Goal: Transaction & Acquisition: Purchase product/service

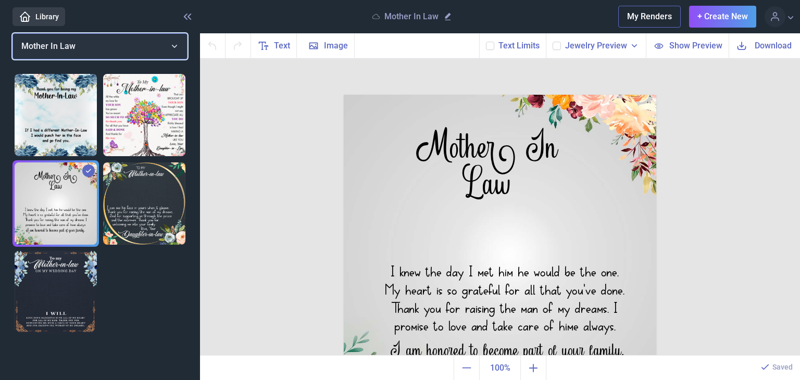
click at [169, 44] on button "Mother In Law" at bounding box center [99, 46] width 175 height 26
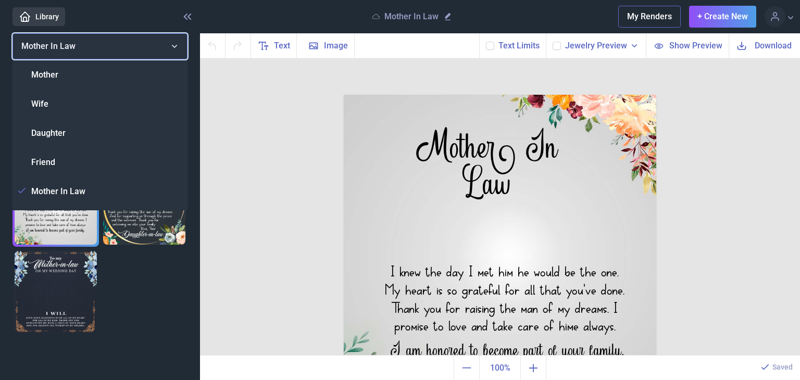
click at [169, 44] on button "Mother In Law" at bounding box center [99, 46] width 175 height 26
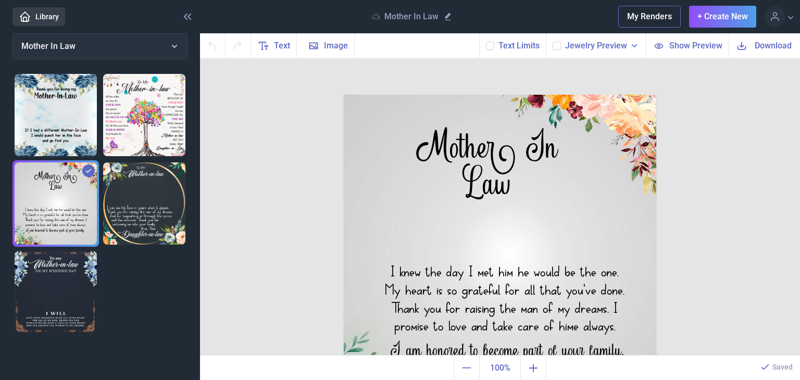
click at [157, 107] on img at bounding box center [144, 115] width 82 height 82
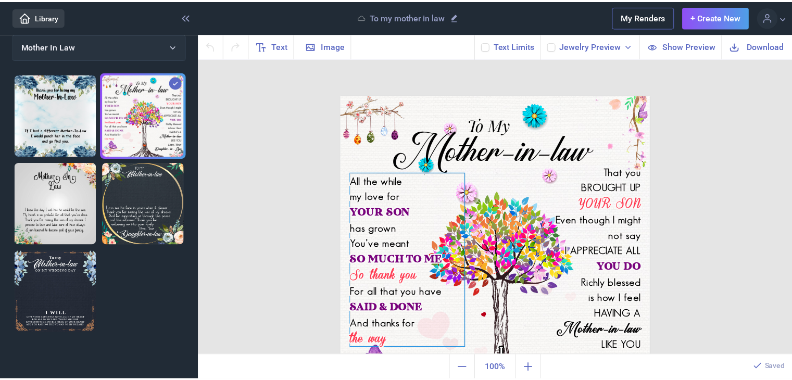
scroll to position [51, 0]
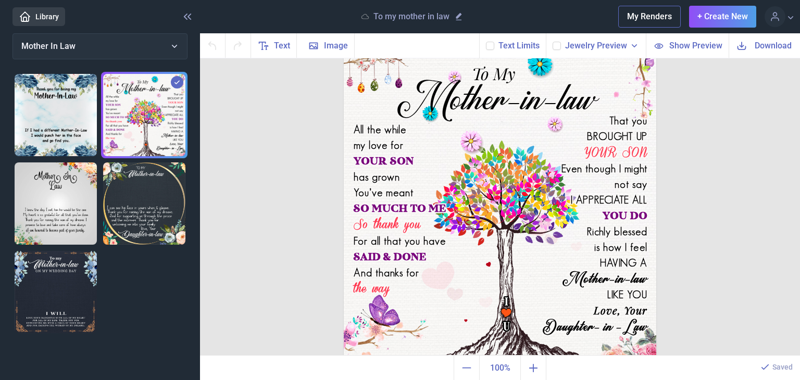
click at [700, 47] on span "Show Preview" at bounding box center [695, 46] width 53 height 12
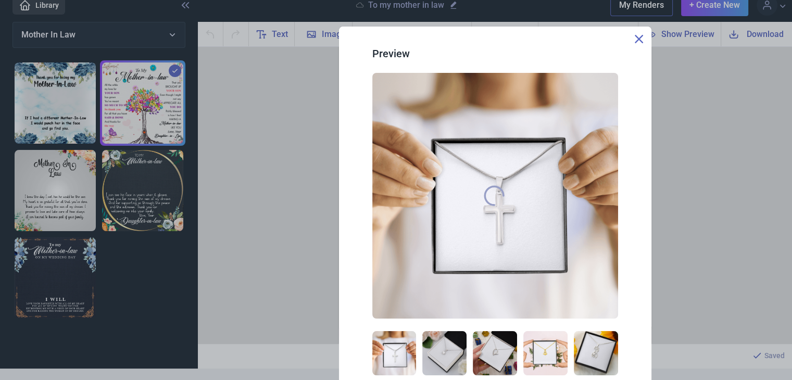
scroll to position [15, 0]
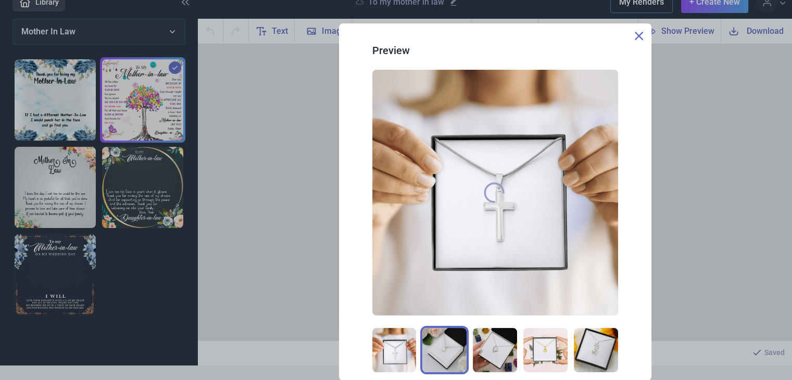
click at [443, 353] on img at bounding box center [444, 350] width 44 height 44
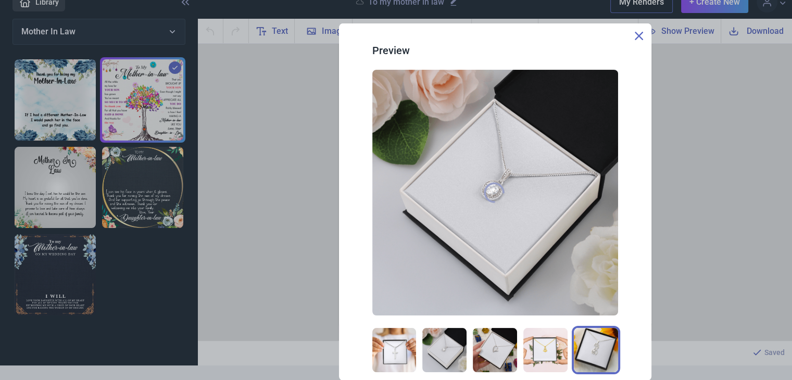
click at [597, 343] on img at bounding box center [596, 350] width 44 height 44
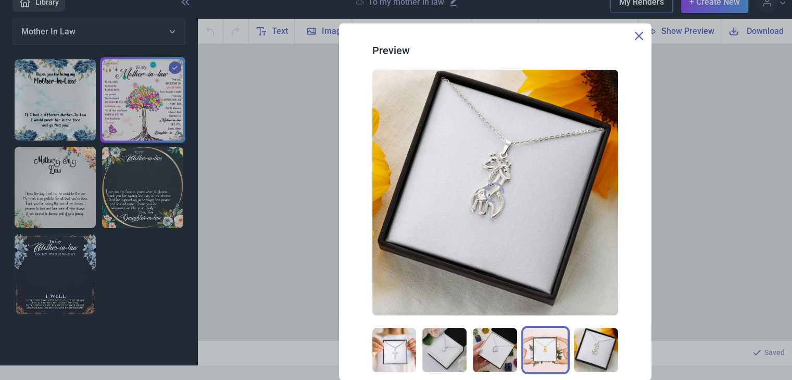
click at [543, 336] on img at bounding box center [545, 350] width 44 height 44
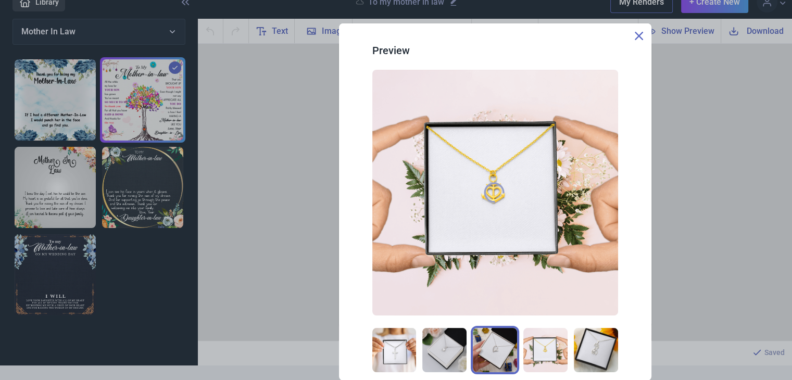
click at [502, 347] on img at bounding box center [495, 350] width 44 height 44
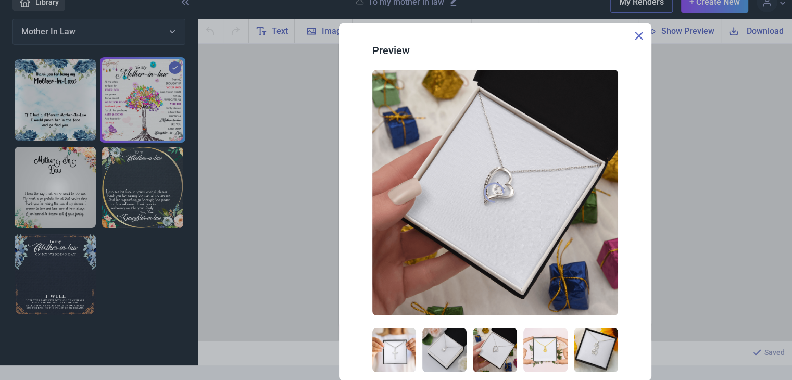
click at [640, 38] on icon at bounding box center [639, 36] width 8 height 8
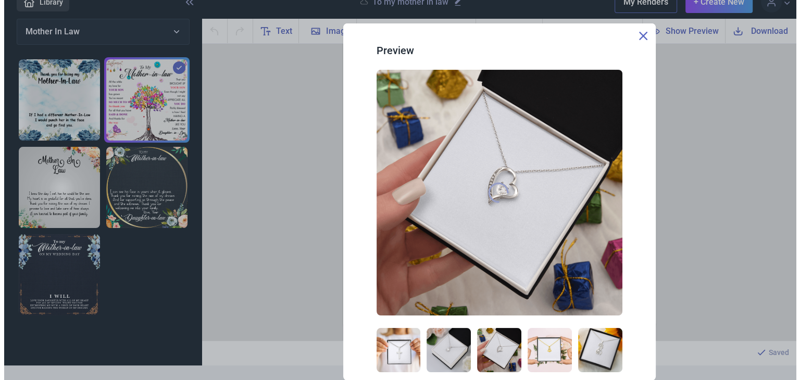
scroll to position [0, 0]
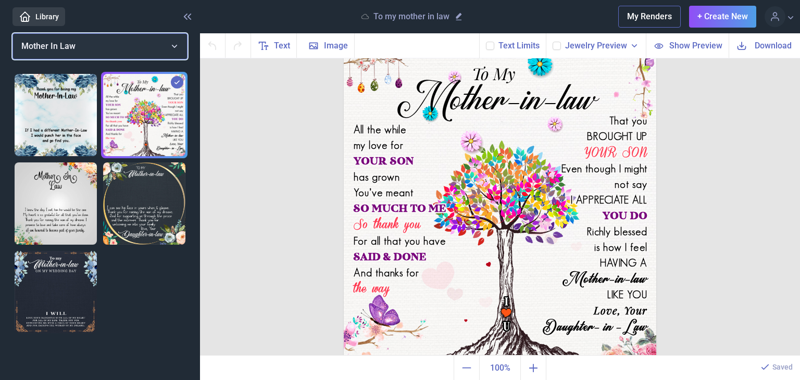
click at [173, 45] on button "Mother In Law" at bounding box center [99, 46] width 175 height 26
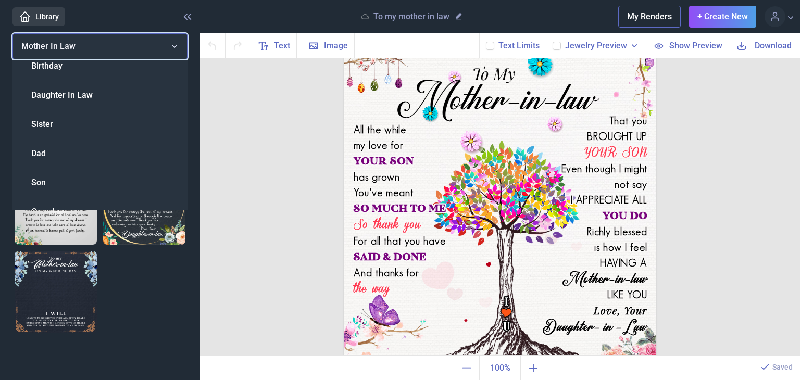
scroll to position [346, 0]
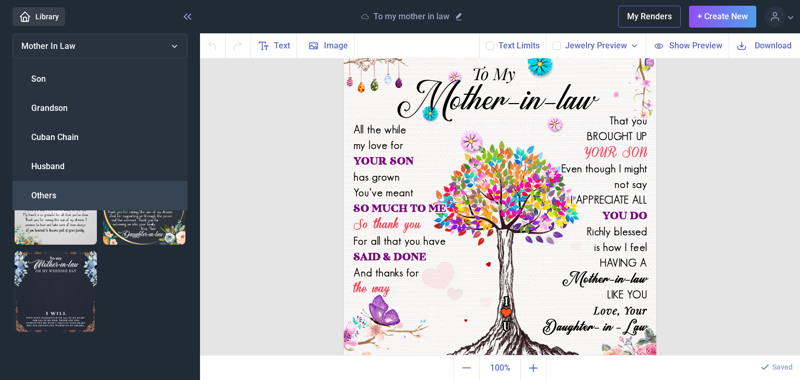
click at [36, 198] on span "Others" at bounding box center [43, 196] width 25 height 12
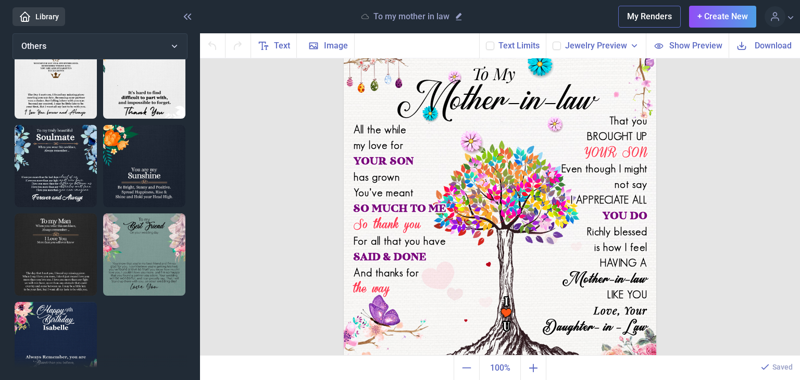
scroll to position [487, 0]
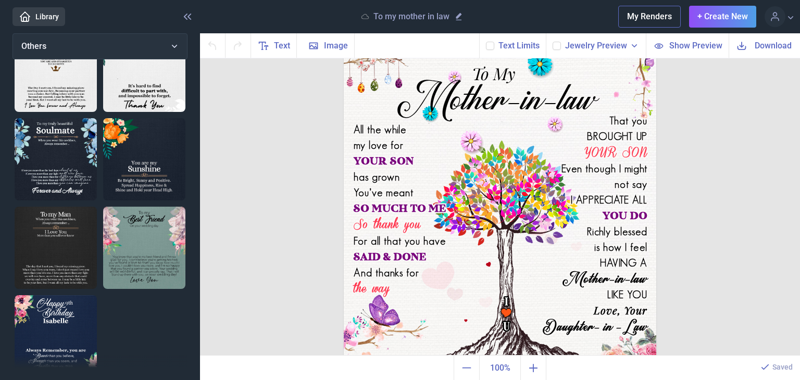
click at [48, 323] on img at bounding box center [56, 336] width 82 height 82
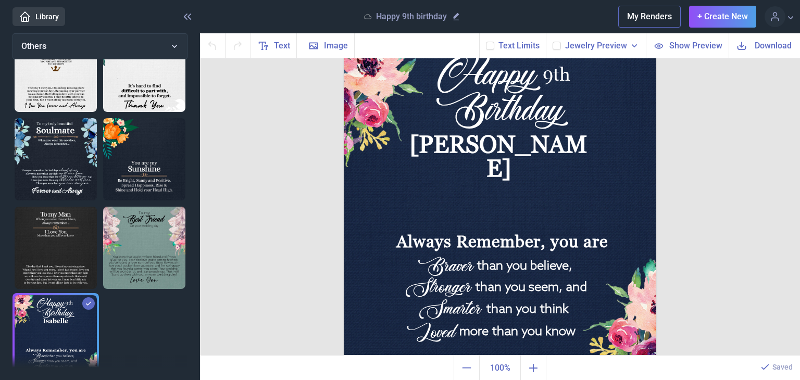
click at [171, 224] on img at bounding box center [144, 248] width 82 height 82
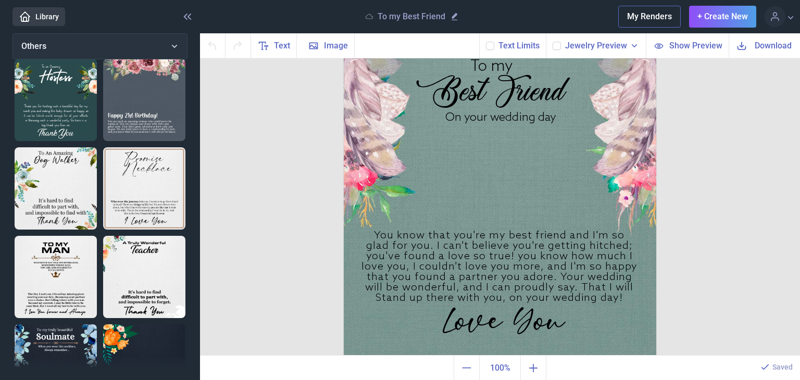
scroll to position [279, 0]
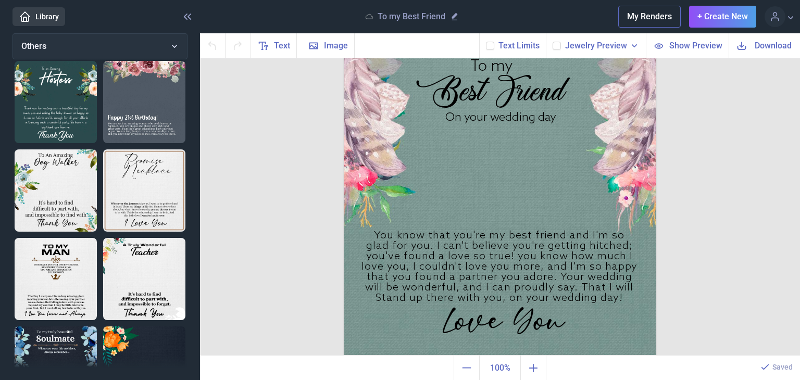
click at [62, 168] on img at bounding box center [56, 190] width 82 height 82
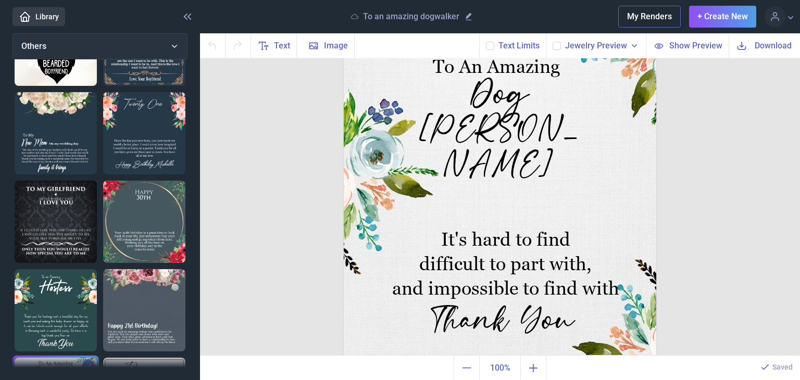
scroll to position [0, 0]
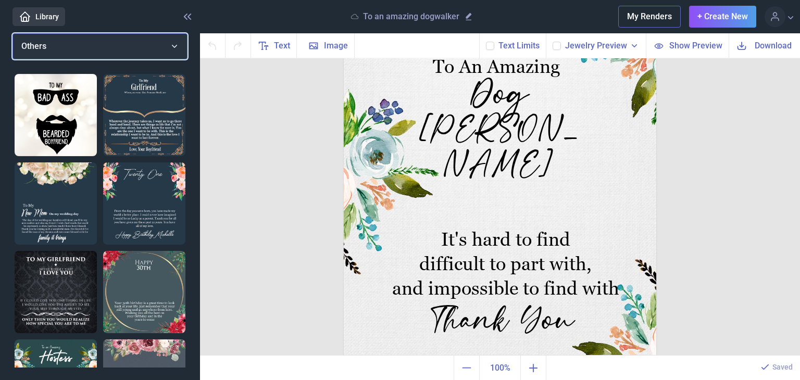
click at [58, 42] on button "Others" at bounding box center [99, 46] width 175 height 26
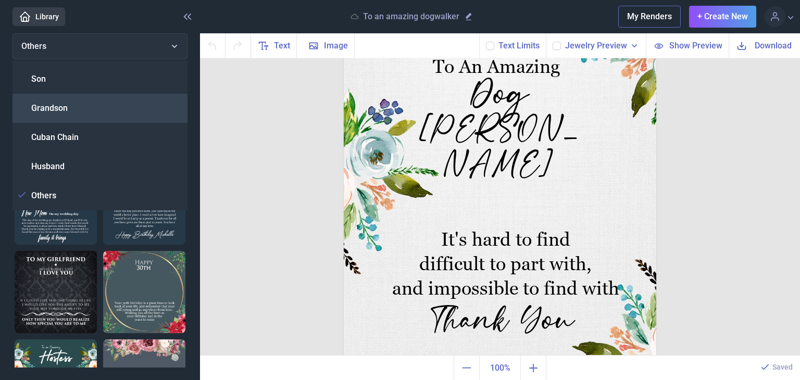
click at [52, 105] on span "Grandson" at bounding box center [49, 108] width 36 height 12
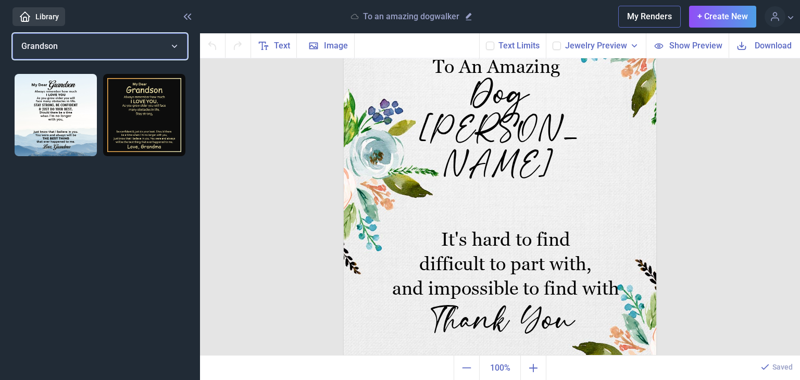
click at [109, 48] on button "Grandson" at bounding box center [99, 46] width 175 height 26
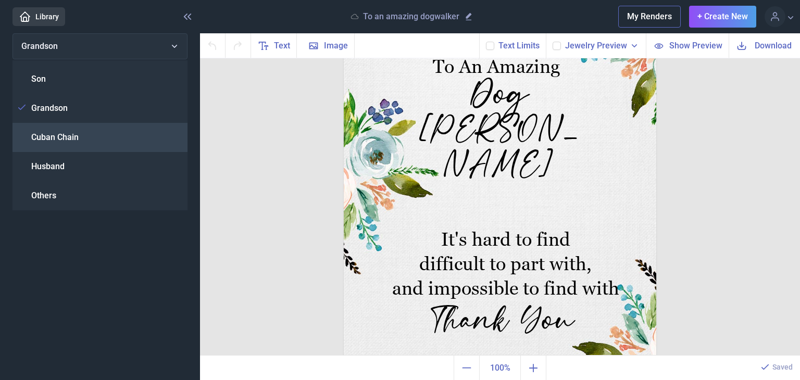
click at [68, 128] on div "Cuban Chain" at bounding box center [99, 137] width 175 height 29
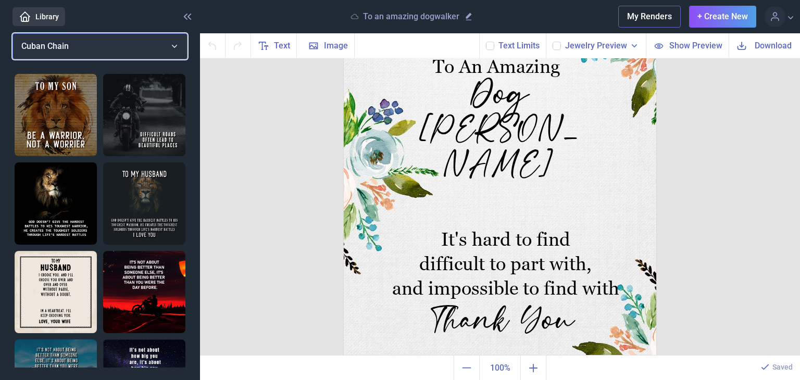
click at [71, 52] on button "Cuban Chain" at bounding box center [99, 46] width 175 height 26
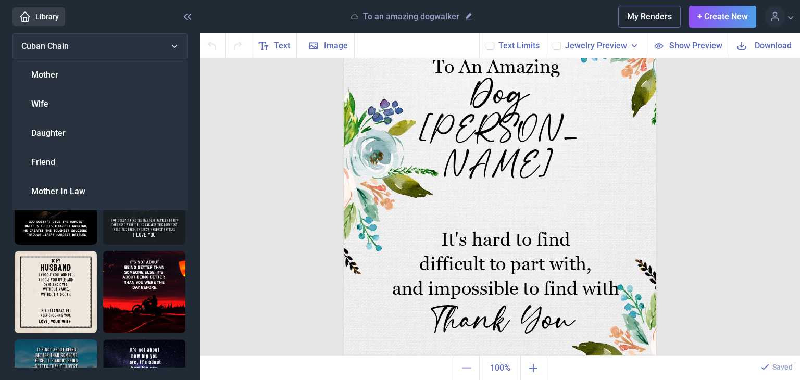
click at [54, 78] on span "Mother" at bounding box center [44, 75] width 27 height 12
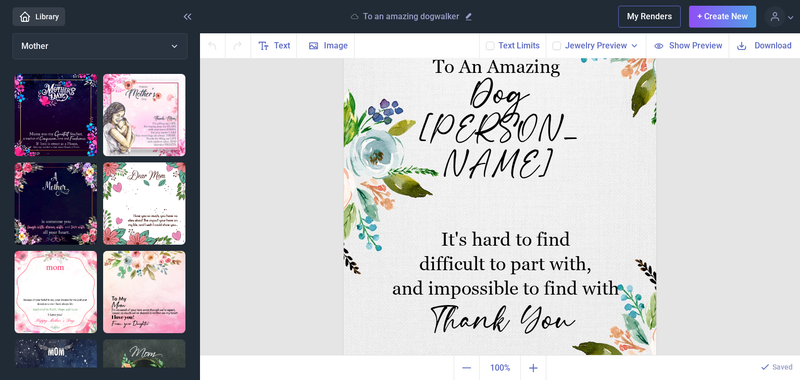
click at [68, 271] on img at bounding box center [56, 292] width 82 height 82
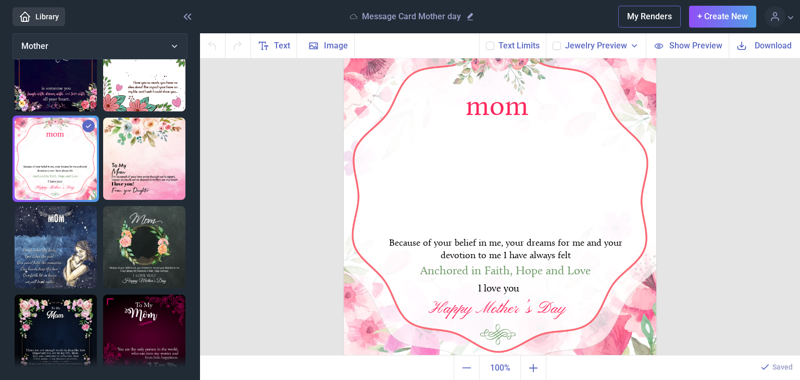
scroll to position [52, 0]
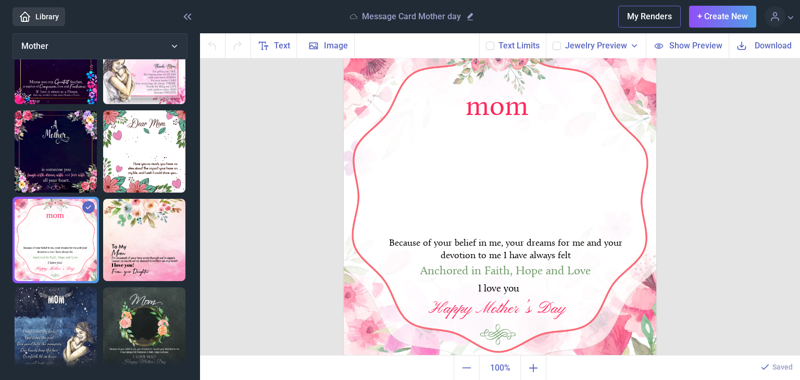
click at [128, 248] on img at bounding box center [144, 240] width 82 height 82
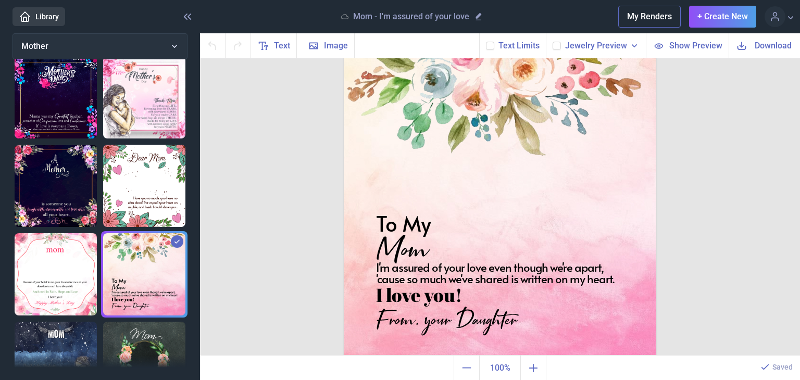
scroll to position [0, 0]
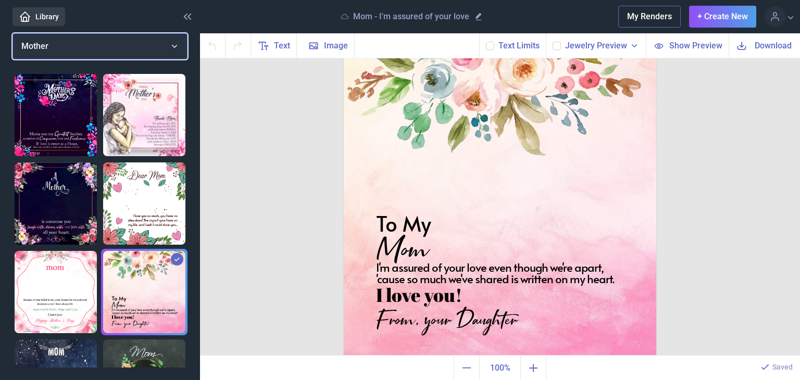
click at [165, 42] on button "Mother" at bounding box center [99, 46] width 175 height 26
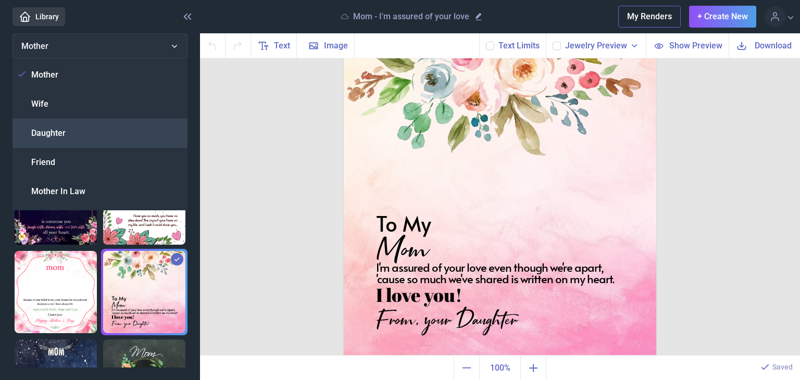
click at [129, 122] on div "Daughter" at bounding box center [99, 133] width 175 height 29
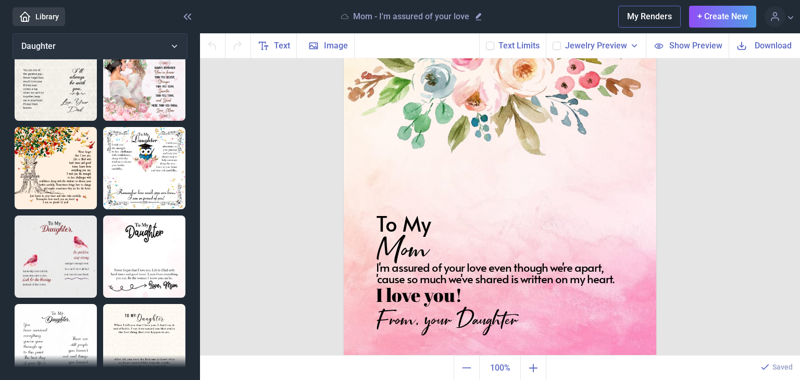
scroll to position [52, 0]
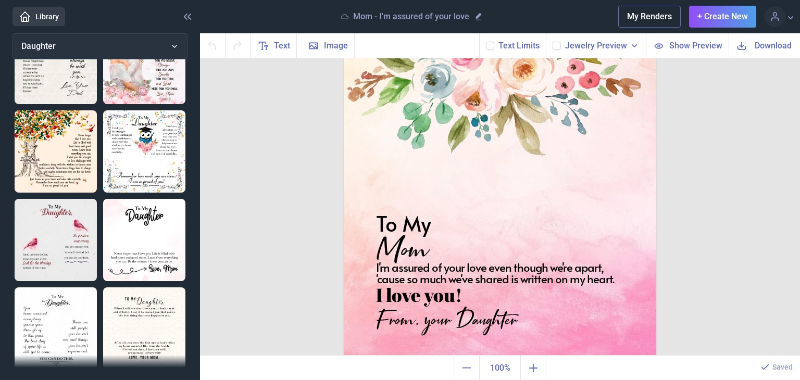
click at [134, 136] on img at bounding box center [144, 151] width 82 height 82
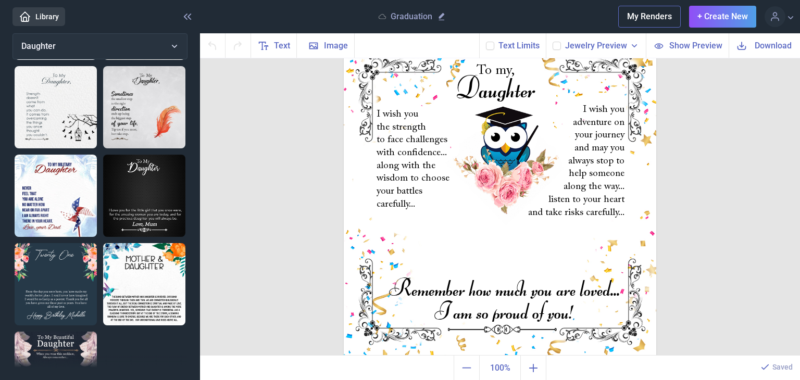
scroll to position [365, 0]
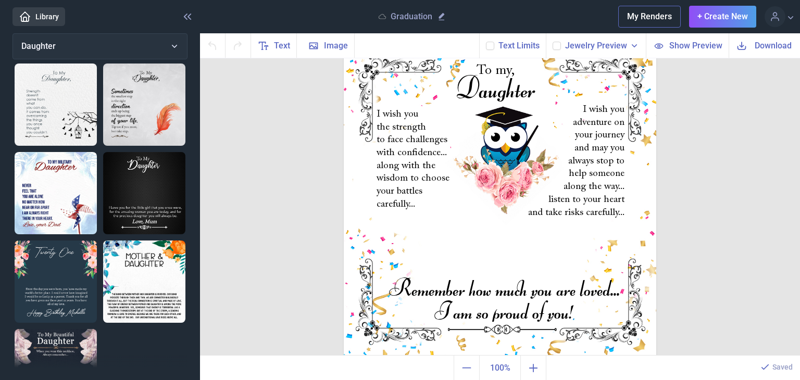
click at [28, 243] on img at bounding box center [56, 282] width 82 height 82
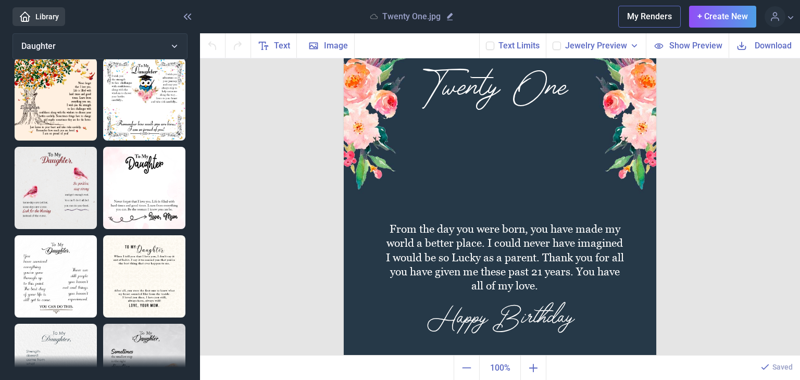
scroll to position [0, 0]
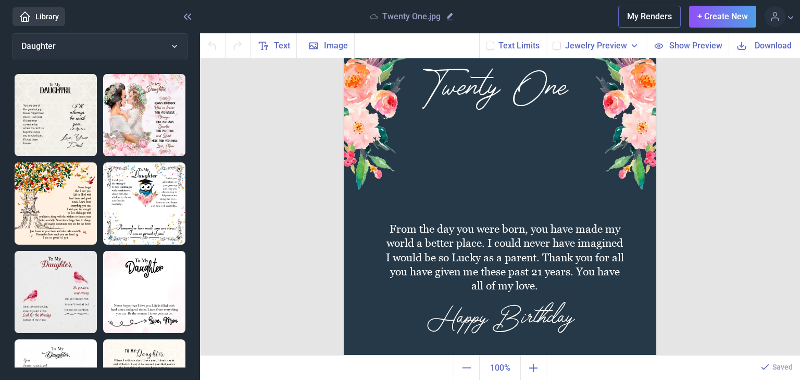
click at [151, 110] on img at bounding box center [144, 115] width 82 height 82
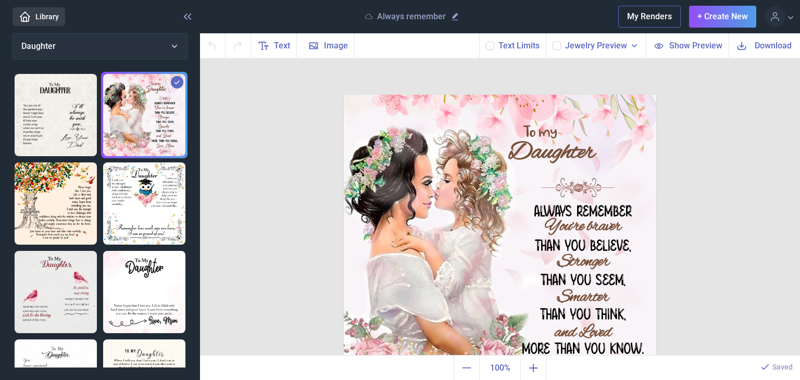
scroll to position [51, 0]
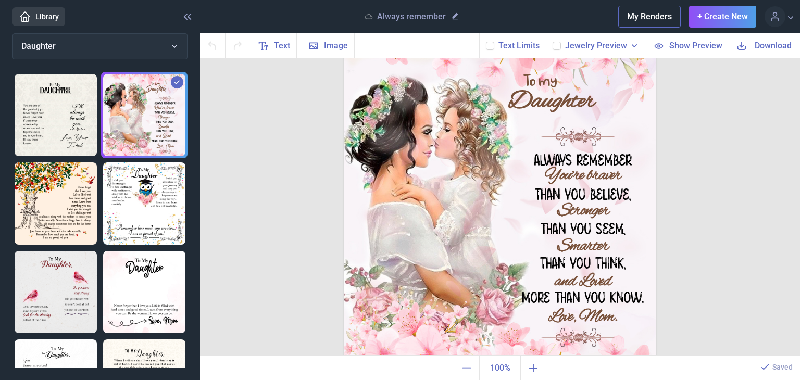
click at [596, 44] on span "Jewelry Preview" at bounding box center [596, 46] width 62 height 12
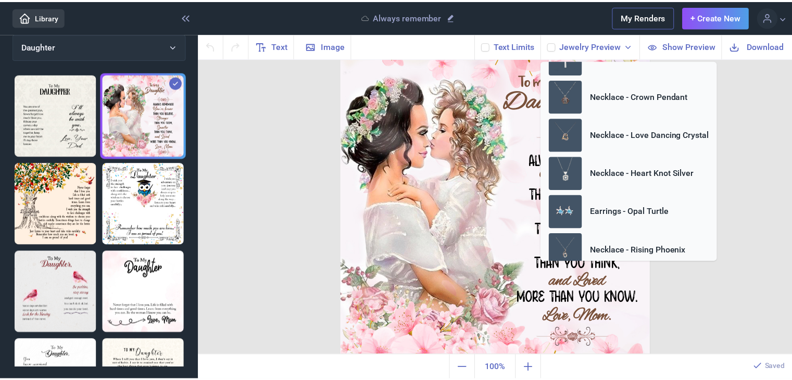
scroll to position [0, 0]
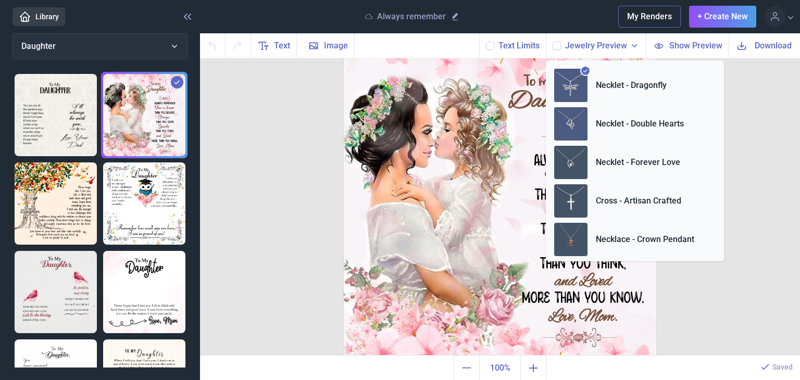
click at [624, 121] on p "Necklet - Double Hearts" at bounding box center [640, 124] width 88 height 12
click at [245, 154] on div "To my Daughter ALWAYS REMEMBER THAN YOU BELIEVE, THAN YOU SEEM, THAN YOU THINK,…" at bounding box center [500, 207] width 600 height 298
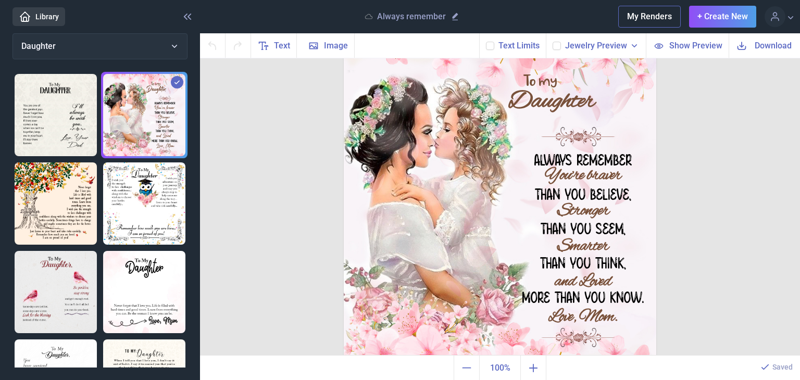
click at [677, 44] on span "Show Preview" at bounding box center [695, 46] width 53 height 12
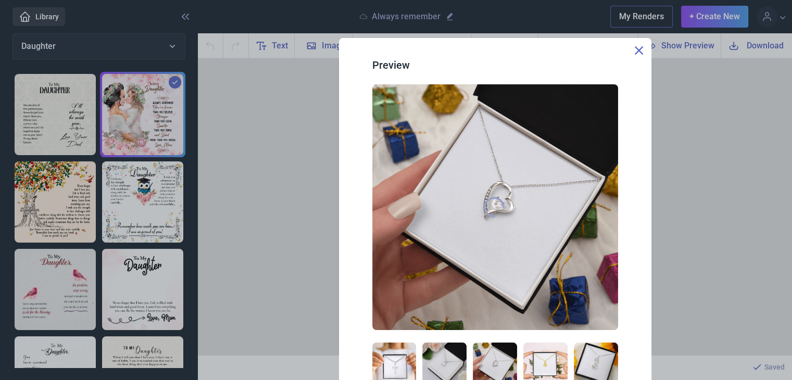
click at [636, 50] on icon at bounding box center [639, 50] width 8 height 8
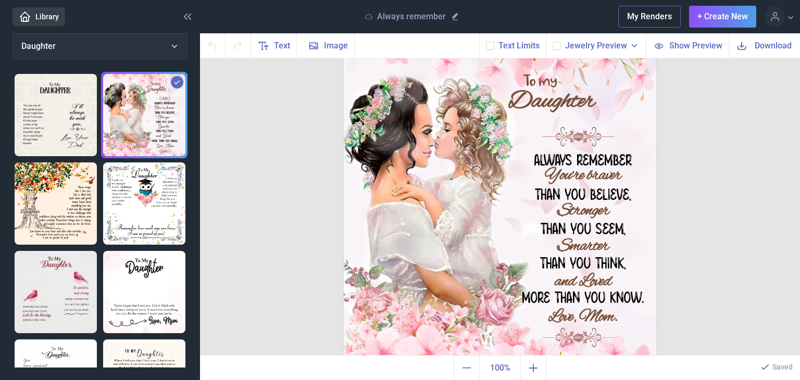
click at [625, 42] on span "Jewelry Preview" at bounding box center [596, 46] width 62 height 12
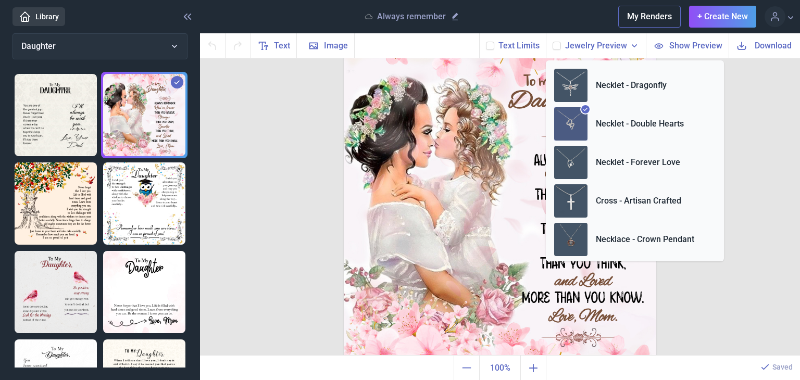
click at [627, 123] on p "Necklet - Double Hearts" at bounding box center [640, 124] width 88 height 12
click at [562, 132] on img at bounding box center [570, 123] width 33 height 33
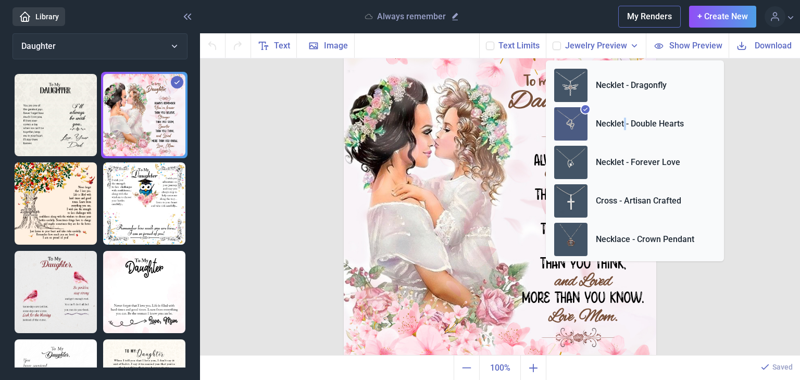
click at [425, 80] on img at bounding box center [500, 200] width 312 height 312
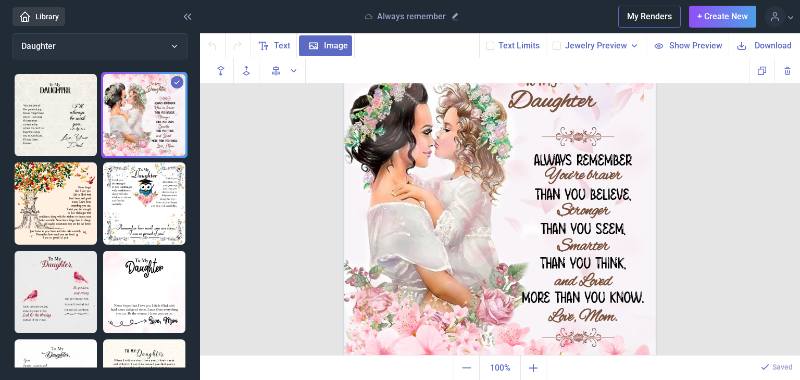
click at [683, 46] on span "Show Preview" at bounding box center [695, 46] width 53 height 12
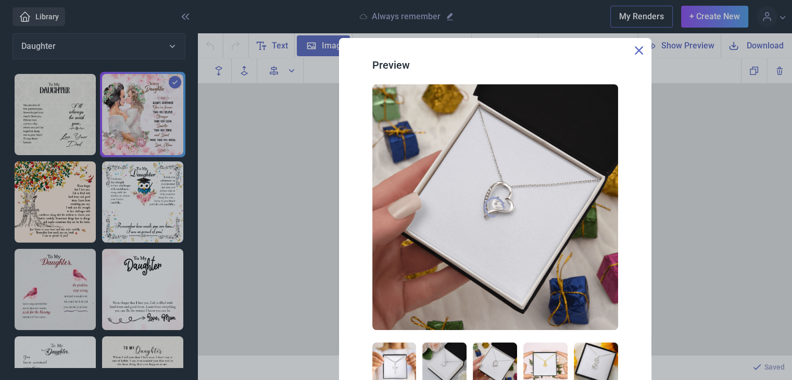
click at [519, 216] on div at bounding box center [495, 207] width 158 height 29
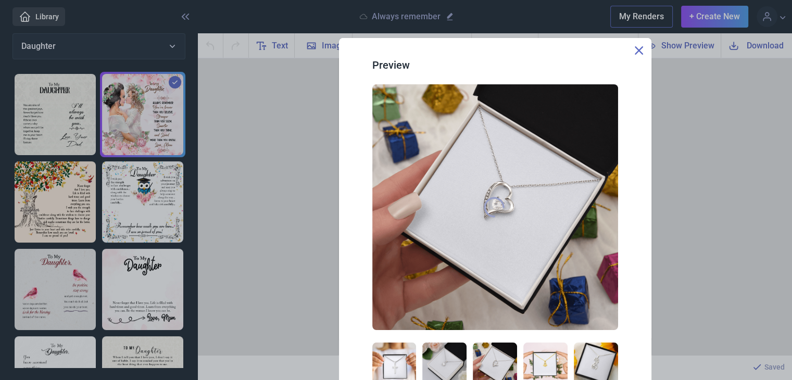
click at [643, 51] on icon at bounding box center [639, 50] width 8 height 8
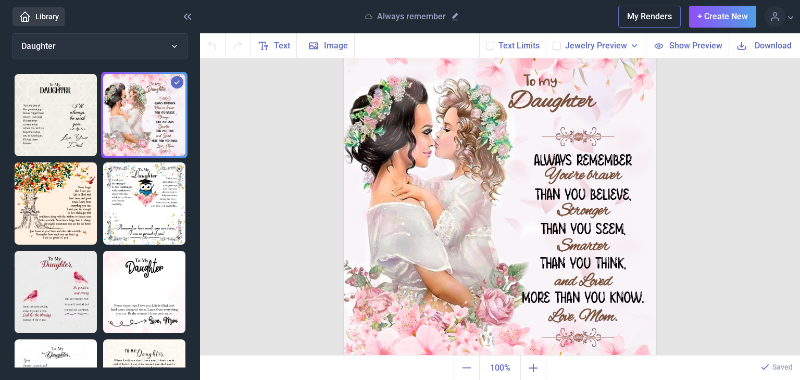
click at [632, 47] on icon at bounding box center [634, 46] width 10 height 10
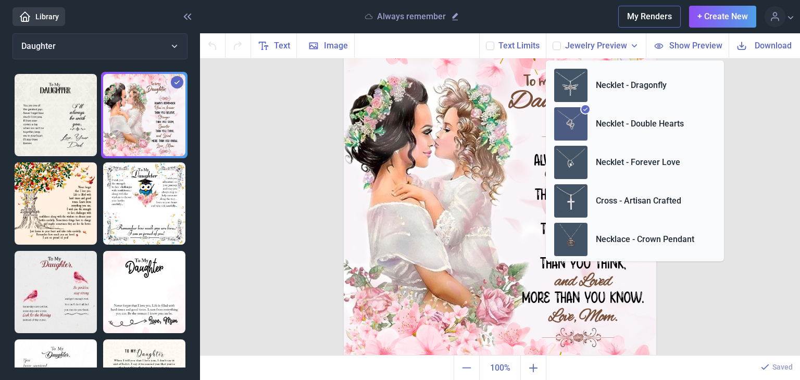
click at [632, 47] on icon at bounding box center [634, 46] width 10 height 10
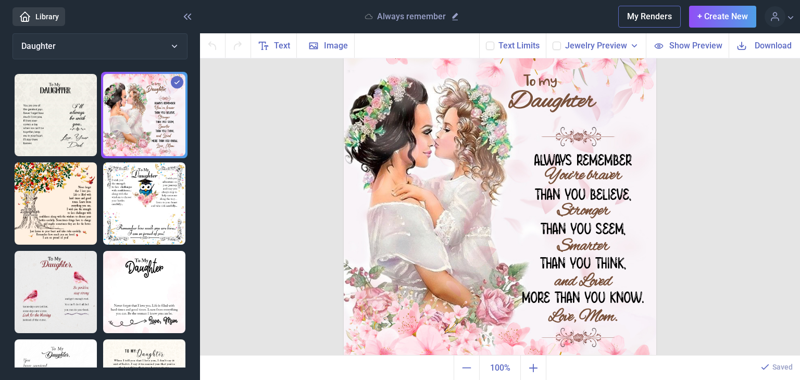
click at [533, 44] on span "Text Limits" at bounding box center [518, 46] width 41 height 12
click at [689, 46] on span "Show Preview" at bounding box center [695, 46] width 53 height 12
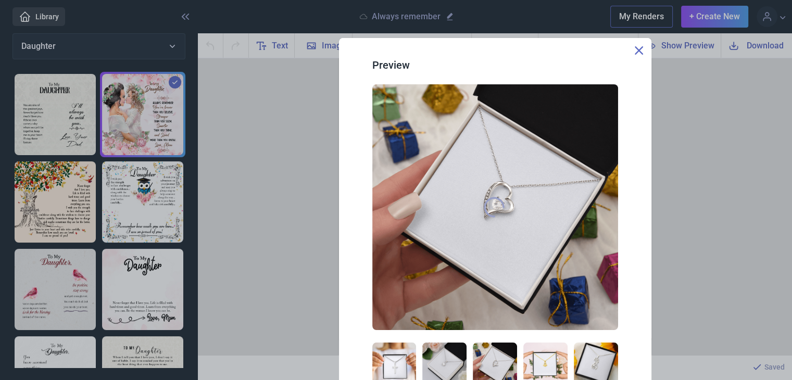
click at [632, 51] on div "Preview" at bounding box center [495, 216] width 312 height 357
click at [633, 50] on div "Preview" at bounding box center [495, 216] width 312 height 357
click at [635, 48] on icon at bounding box center [639, 50] width 8 height 8
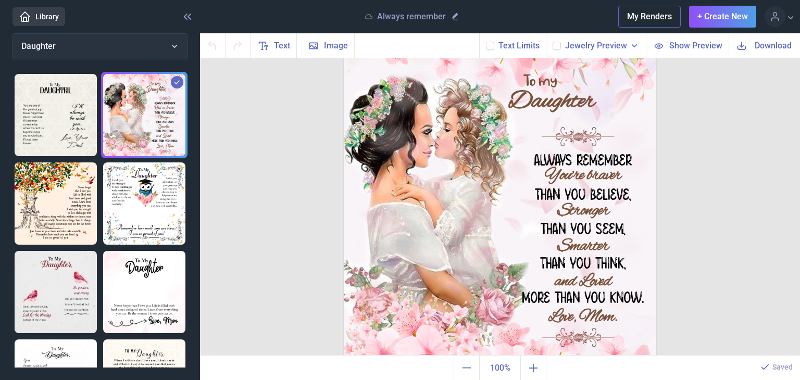
click at [577, 44] on span "Jewelry Preview" at bounding box center [596, 46] width 62 height 12
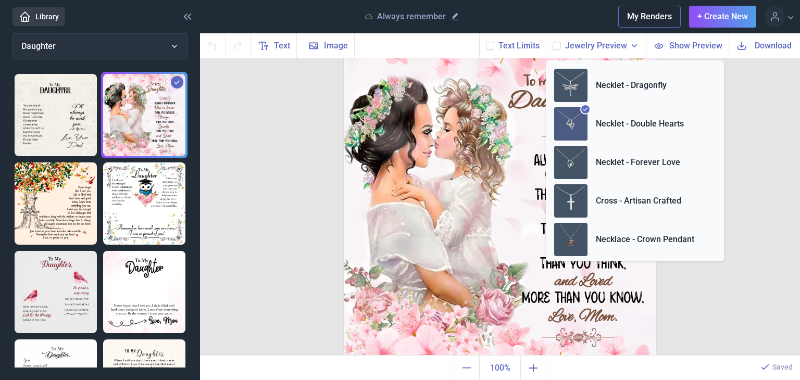
click at [587, 107] on icon at bounding box center [585, 109] width 4 height 4
click at [581, 109] on img at bounding box center [570, 123] width 33 height 33
click at [576, 126] on img at bounding box center [570, 123] width 33 height 33
click at [621, 122] on p "Necklet - Double Hearts" at bounding box center [640, 124] width 88 height 12
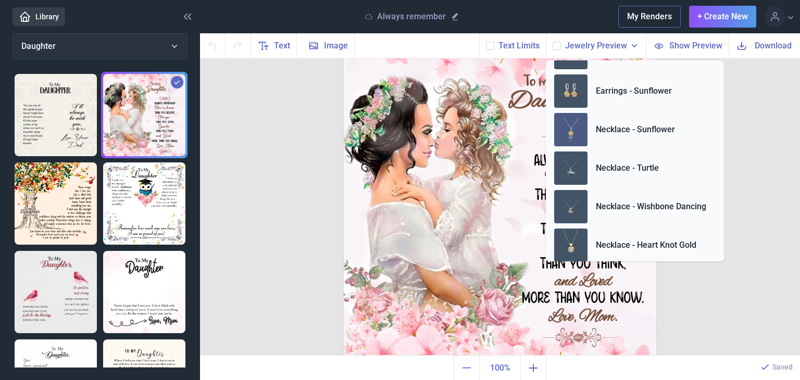
scroll to position [388, 0]
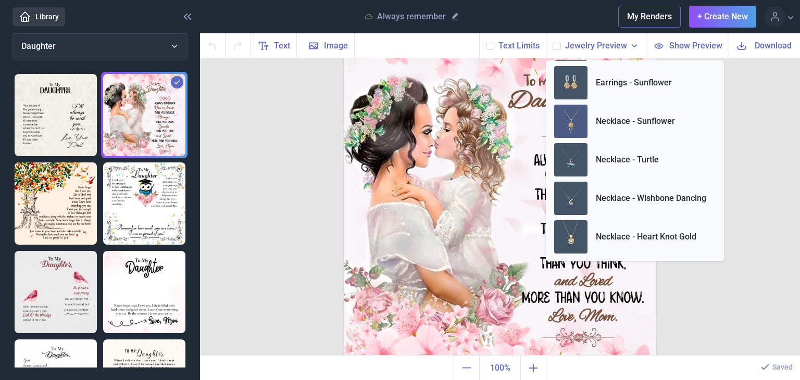
click at [623, 121] on p "Necklace - Sunflower" at bounding box center [635, 121] width 79 height 12
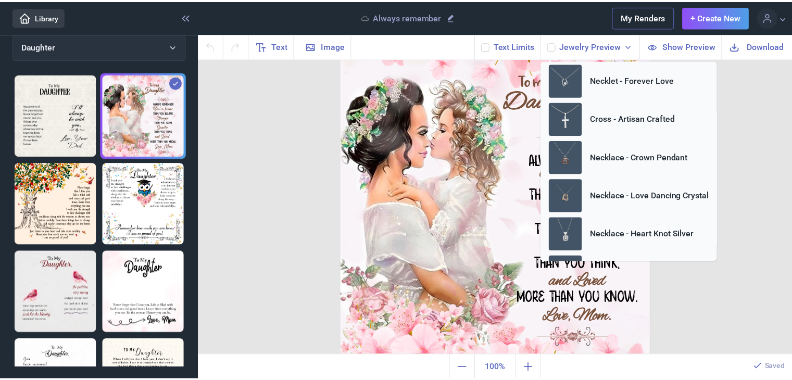
scroll to position [0, 0]
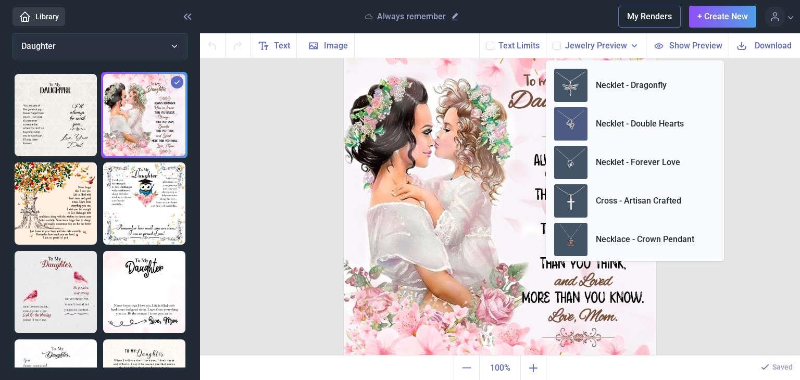
click at [621, 124] on p "Necklet - Double Hearts" at bounding box center [640, 124] width 88 height 12
click at [681, 43] on span "Show Preview" at bounding box center [695, 46] width 53 height 12
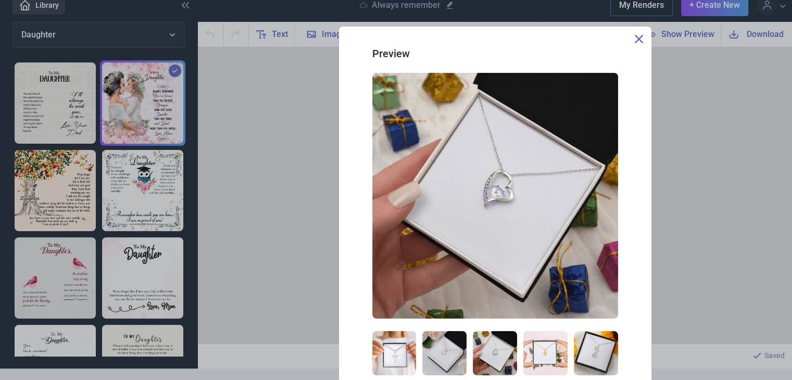
scroll to position [15, 0]
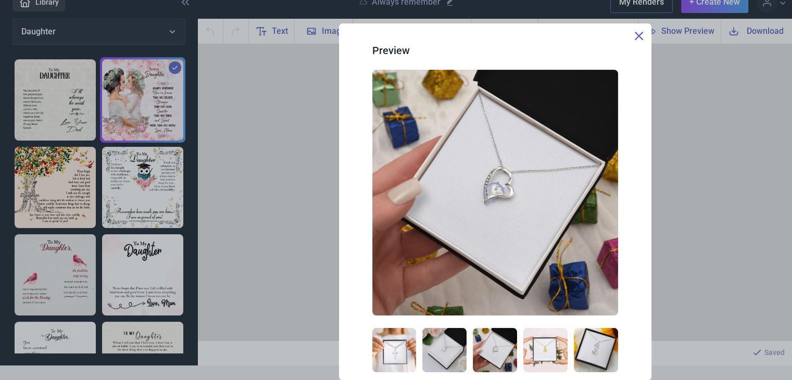
click at [468, 350] on div at bounding box center [495, 350] width 246 height 44
click at [497, 353] on img at bounding box center [495, 350] width 44 height 44
click at [638, 32] on icon at bounding box center [639, 36] width 8 height 8
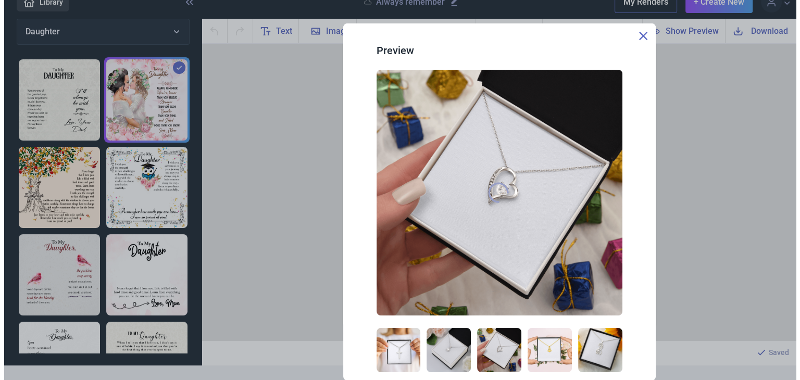
scroll to position [0, 0]
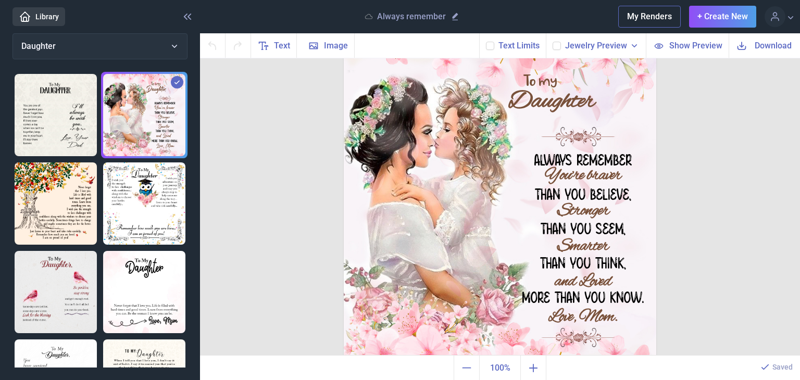
click at [696, 49] on span "Show Preview" at bounding box center [695, 46] width 53 height 12
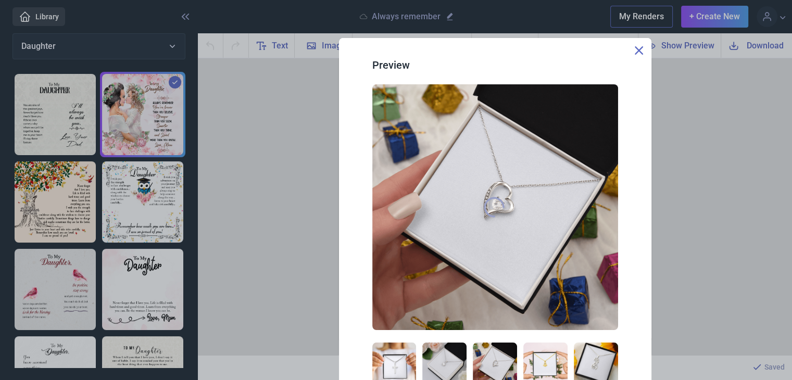
click at [635, 49] on icon at bounding box center [639, 50] width 8 height 8
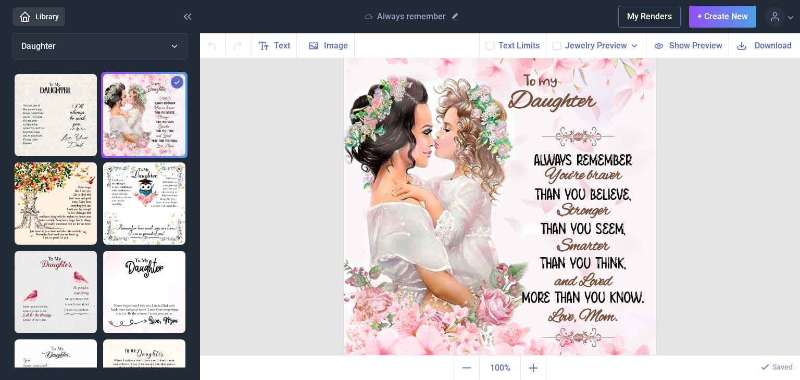
click at [614, 48] on span "Jewelry Preview" at bounding box center [596, 46] width 62 height 12
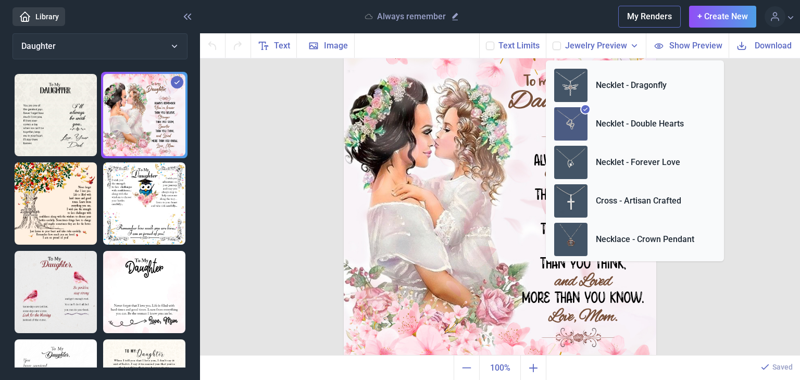
click at [619, 48] on span "Jewelry Preview" at bounding box center [596, 46] width 62 height 12
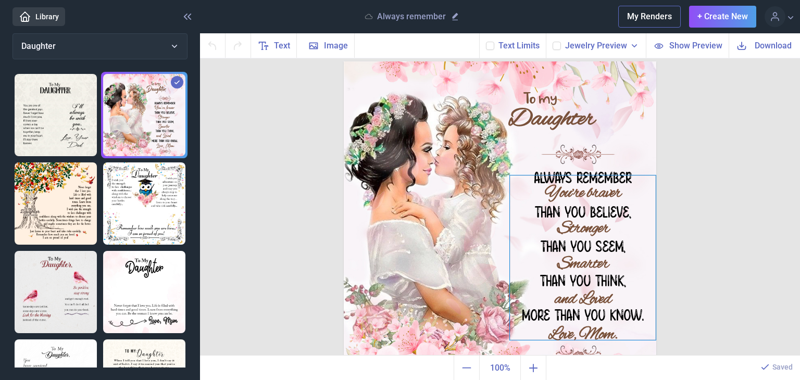
scroll to position [51, 0]
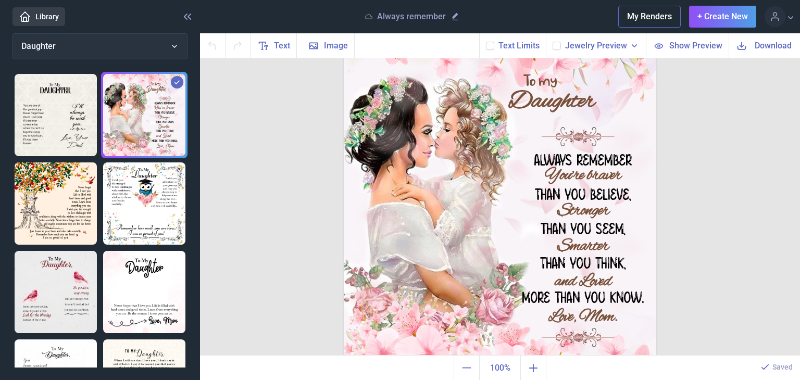
click at [71, 22] on div "Library" at bounding box center [109, 16] width 194 height 19
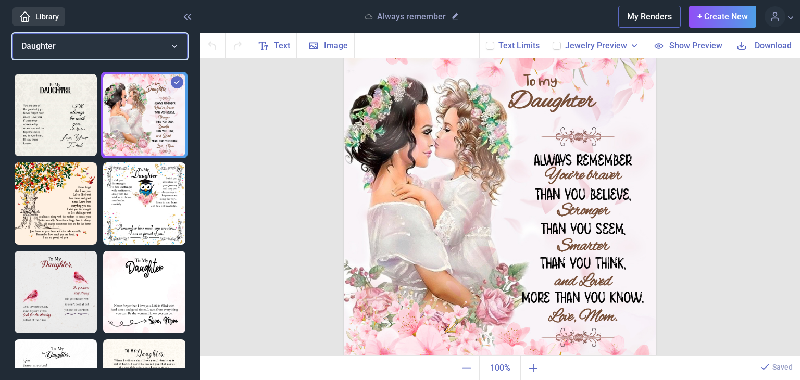
click at [56, 43] on button "Daughter" at bounding box center [99, 46] width 175 height 26
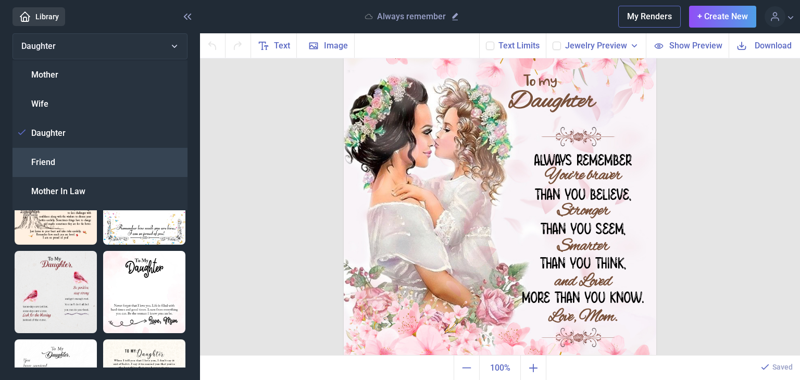
click at [39, 159] on span "Friend" at bounding box center [43, 162] width 24 height 12
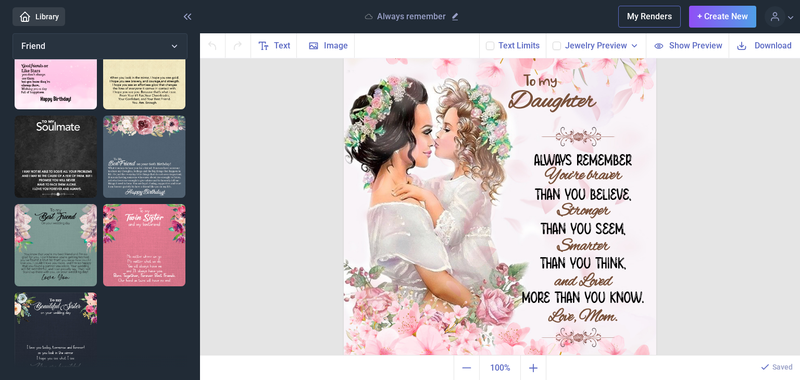
scroll to position [315, 0]
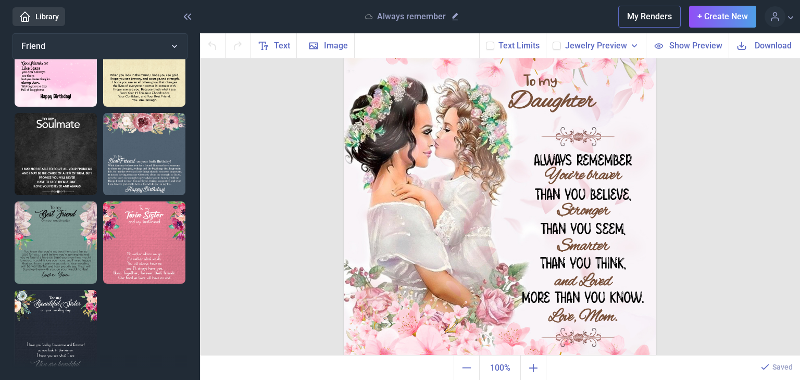
click at [46, 302] on img at bounding box center [56, 331] width 82 height 82
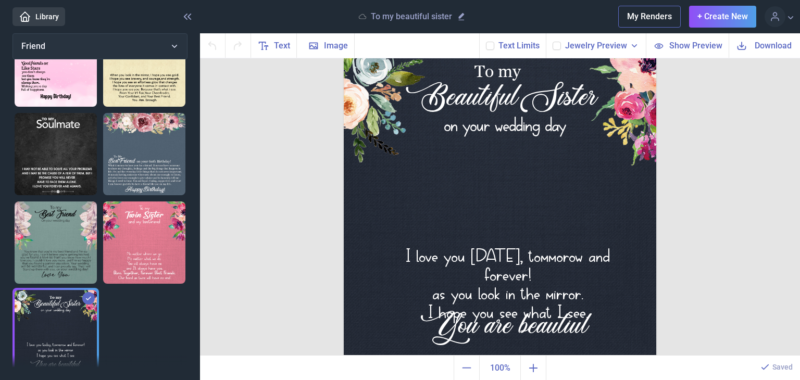
click at [123, 224] on img at bounding box center [144, 243] width 82 height 82
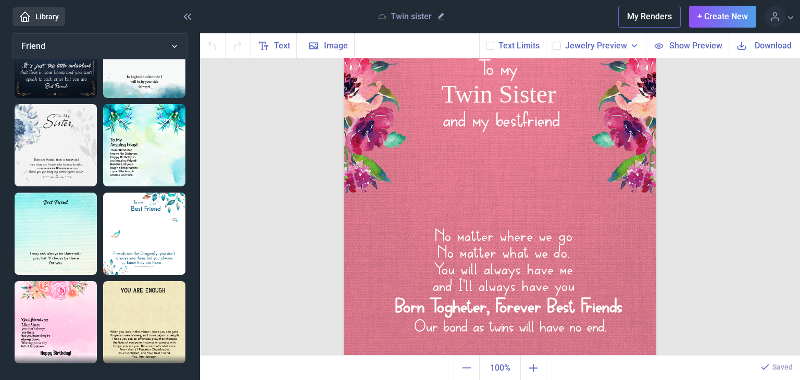
scroll to position [55, 0]
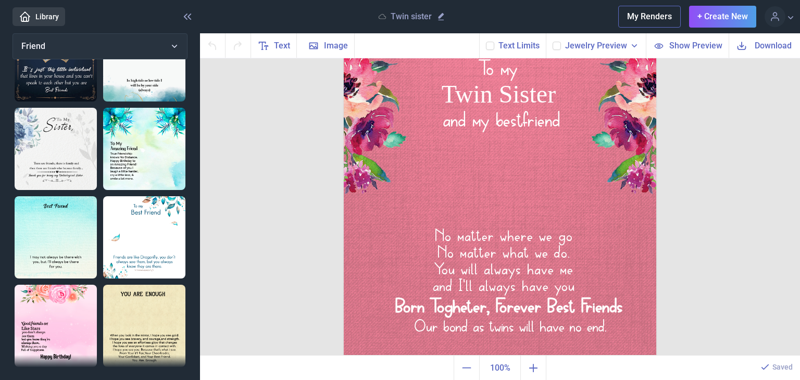
click at [52, 223] on img at bounding box center [56, 237] width 82 height 82
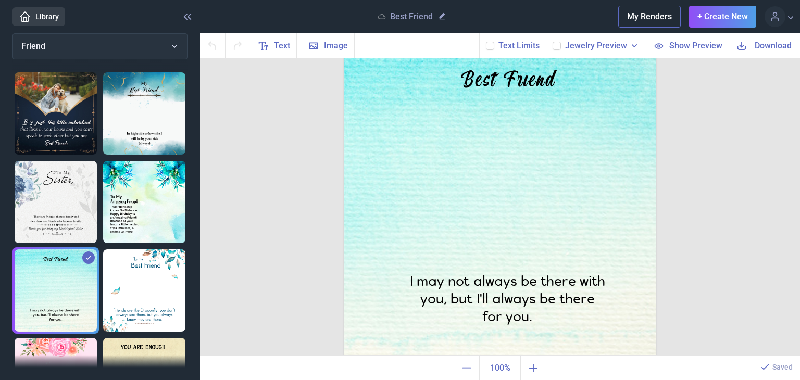
scroll to position [0, 0]
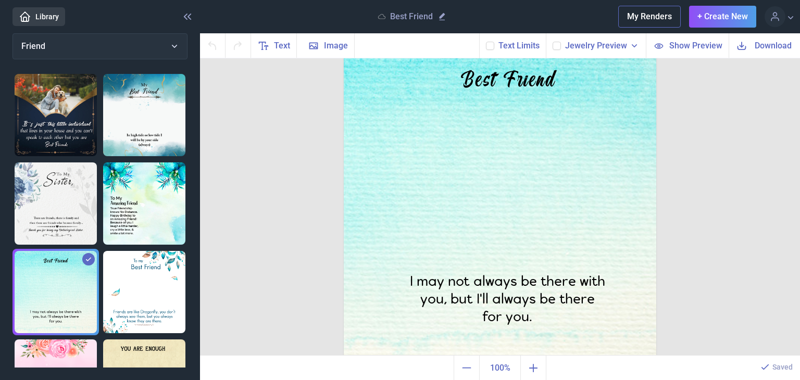
click at [48, 98] on img at bounding box center [56, 115] width 82 height 82
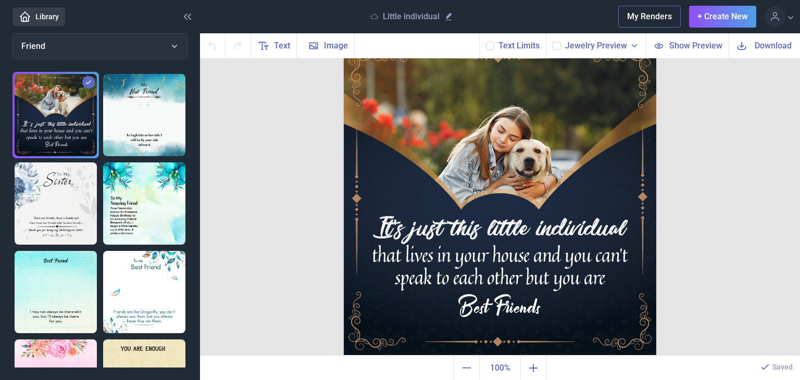
click at [139, 111] on img at bounding box center [144, 115] width 82 height 82
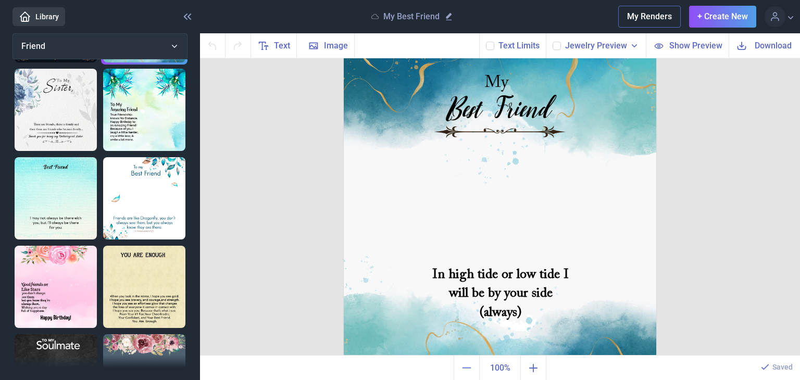
scroll to position [104, 0]
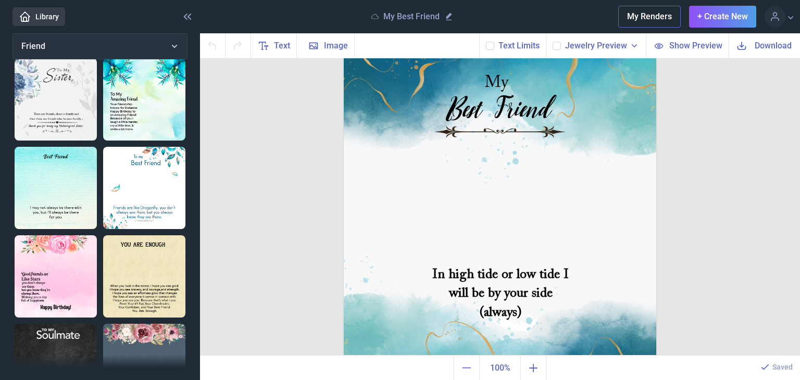
click at [38, 191] on img at bounding box center [56, 188] width 82 height 82
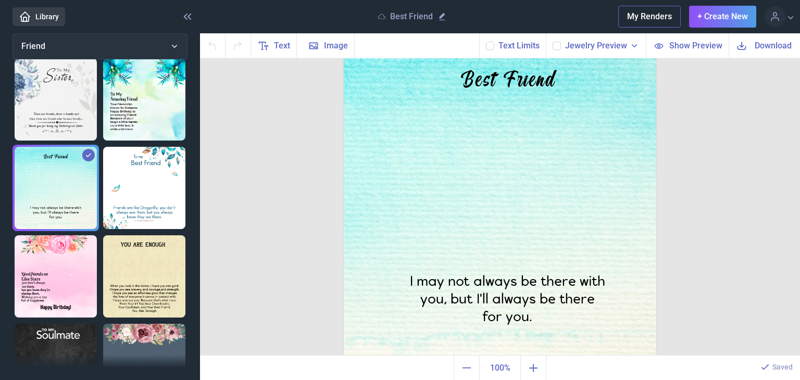
click at [137, 189] on img at bounding box center [144, 188] width 82 height 82
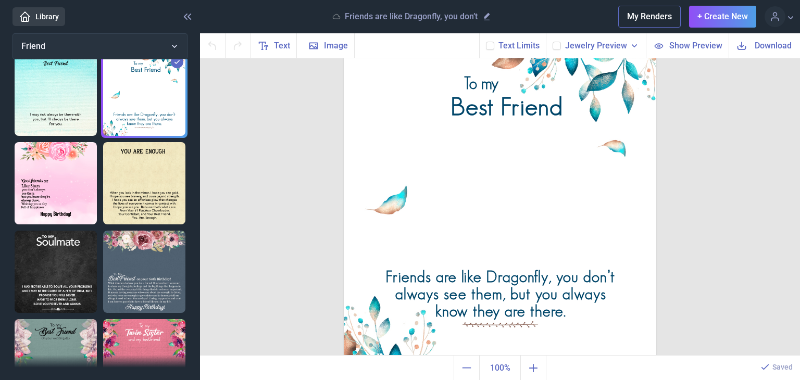
scroll to position [208, 0]
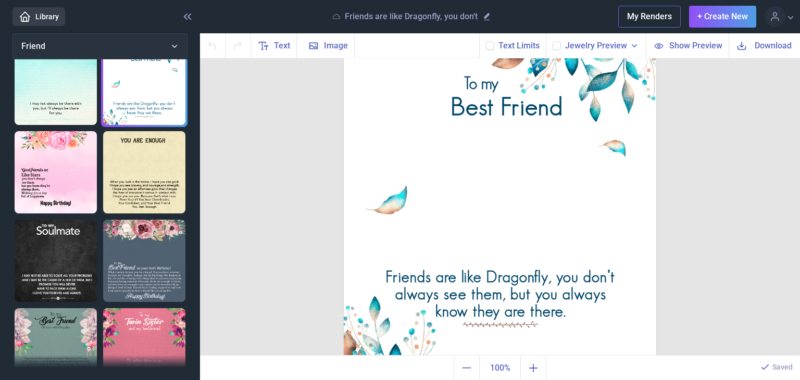
click at [72, 228] on img at bounding box center [56, 261] width 82 height 82
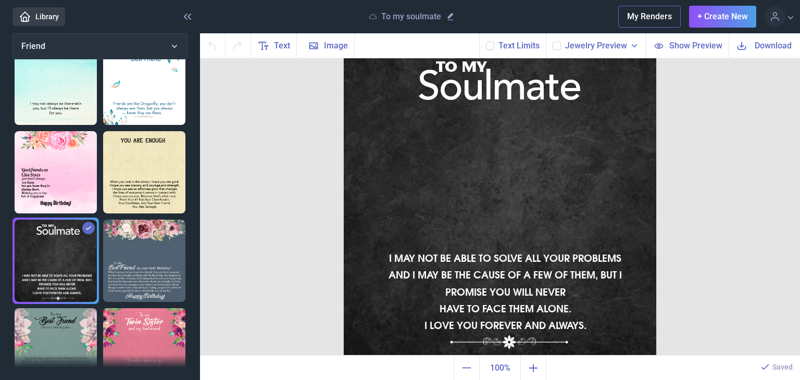
click at [175, 167] on img at bounding box center [144, 172] width 82 height 82
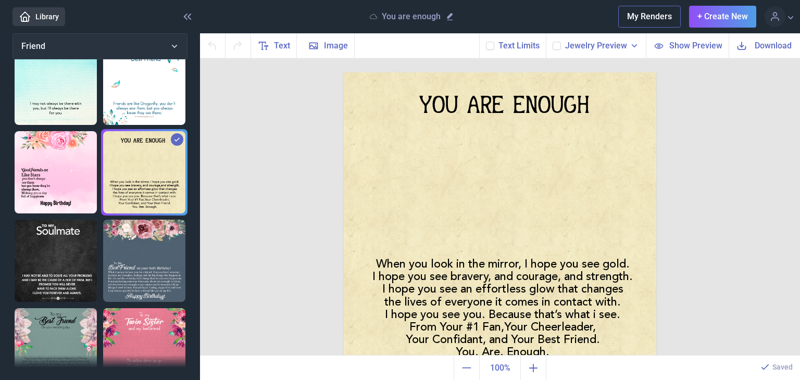
scroll to position [0, 0]
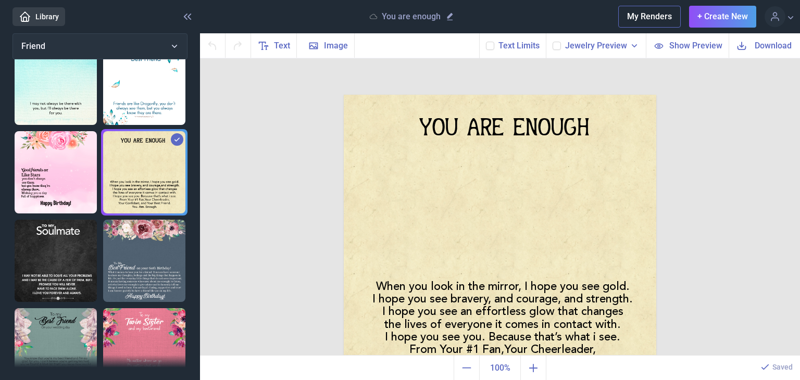
click at [39, 175] on img at bounding box center [56, 172] width 82 height 82
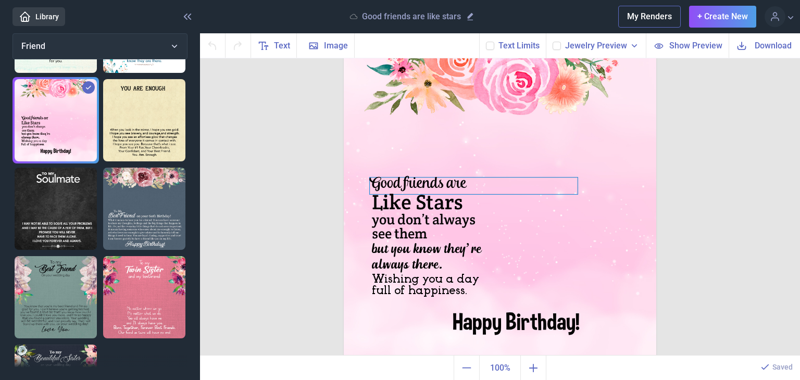
scroll to position [51, 0]
click at [780, 16] on icon at bounding box center [775, 16] width 12 height 12
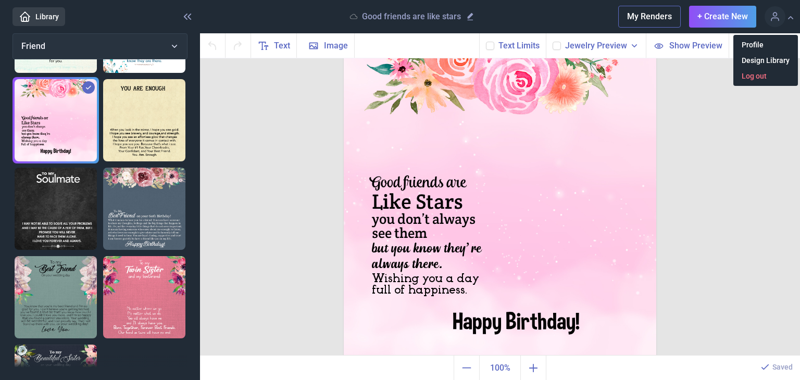
click at [761, 79] on link "Log out" at bounding box center [765, 75] width 65 height 11
